Goal: Ask a question

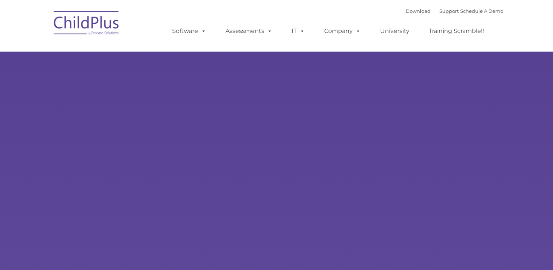
type input ""
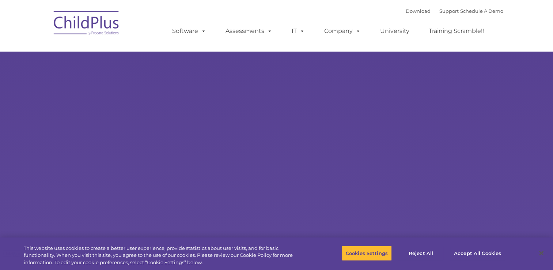
select select "MEDIUM"
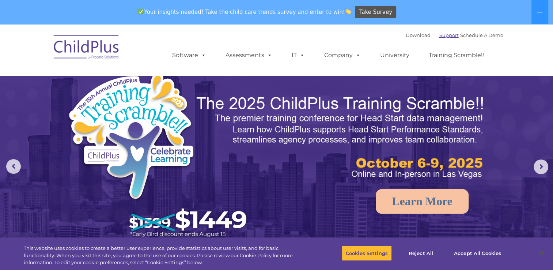
click at [439, 37] on link "Support" at bounding box center [448, 35] width 19 height 6
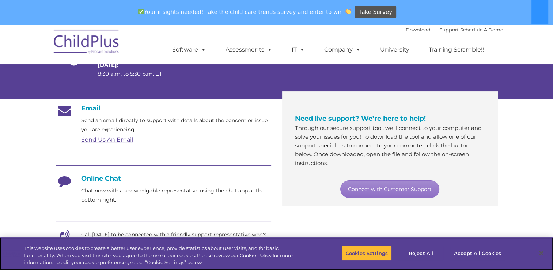
scroll to position [76, 0]
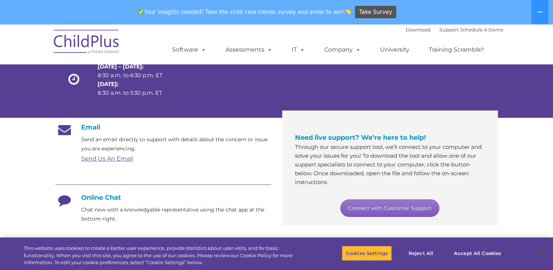
click at [381, 213] on link "Connect with Customer Support" at bounding box center [389, 208] width 99 height 18
